Goal: Task Accomplishment & Management: Manage account settings

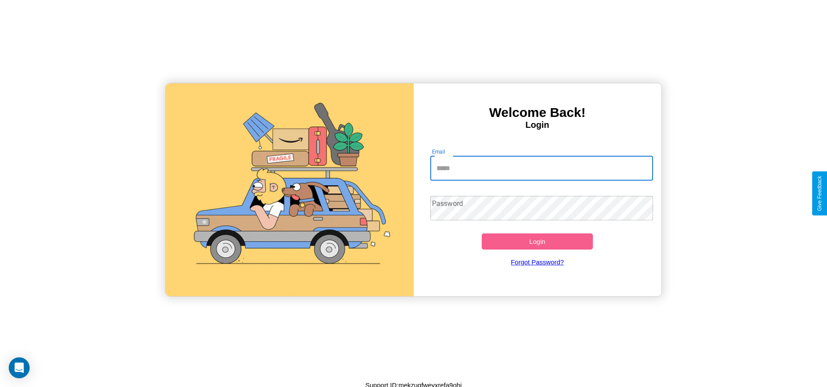
click at [542, 168] on input "Email" at bounding box center [542, 168] width 223 height 24
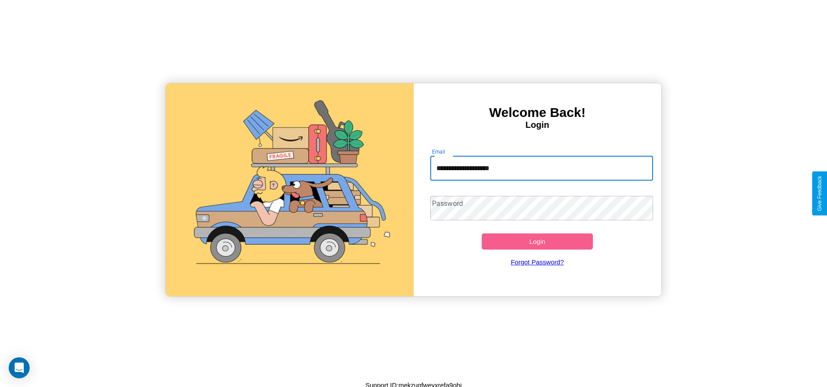
type input "**********"
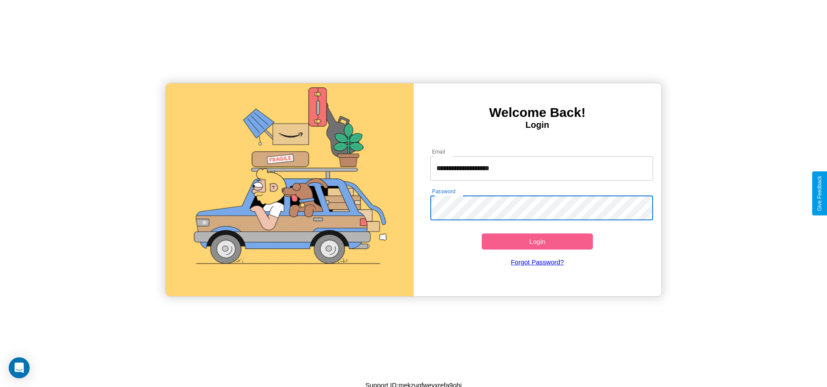
click at [537, 241] on button "Login" at bounding box center [538, 241] width 112 height 16
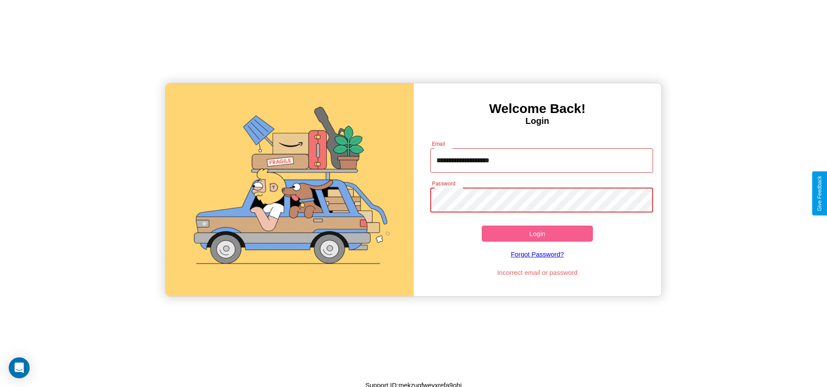
click at [537, 233] on button "Login" at bounding box center [538, 234] width 112 height 16
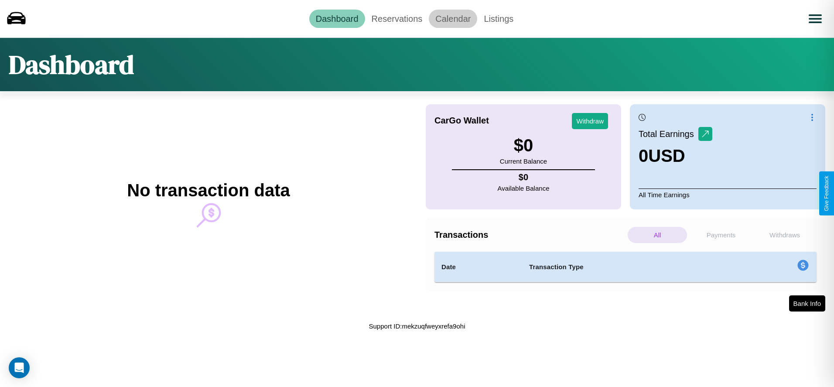
click at [453, 18] on link "Calendar" at bounding box center [453, 19] width 48 height 18
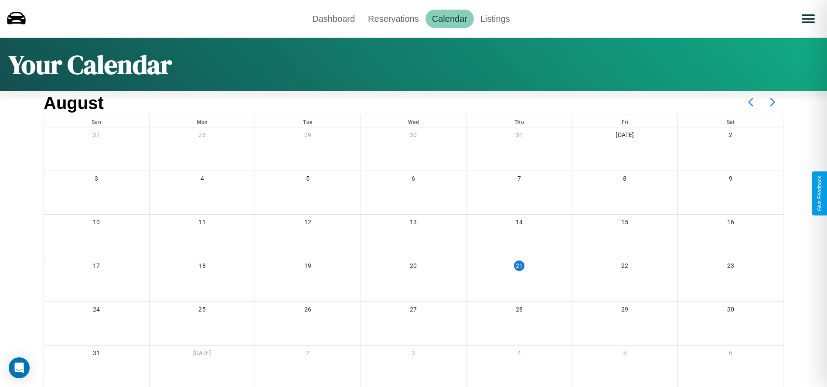
click at [773, 102] on icon at bounding box center [773, 102] width 22 height 22
click at [393, 18] on link "Reservations" at bounding box center [394, 19] width 64 height 18
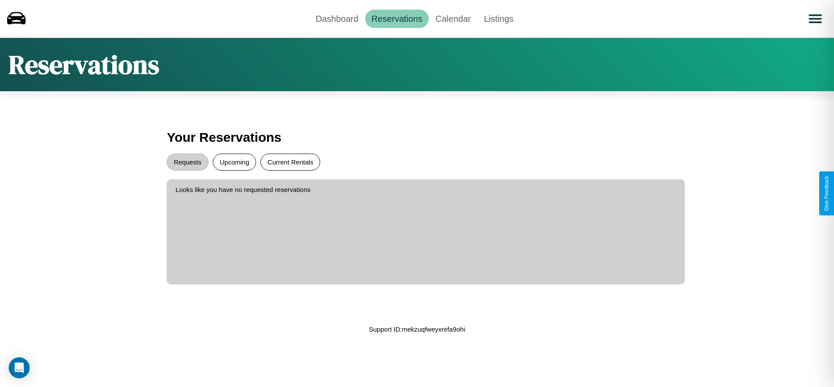
click at [290, 162] on button "Current Rentals" at bounding box center [290, 162] width 60 height 17
click at [188, 162] on button "Requests" at bounding box center [187, 162] width 41 height 17
